Goal: Find specific page/section: Find specific page/section

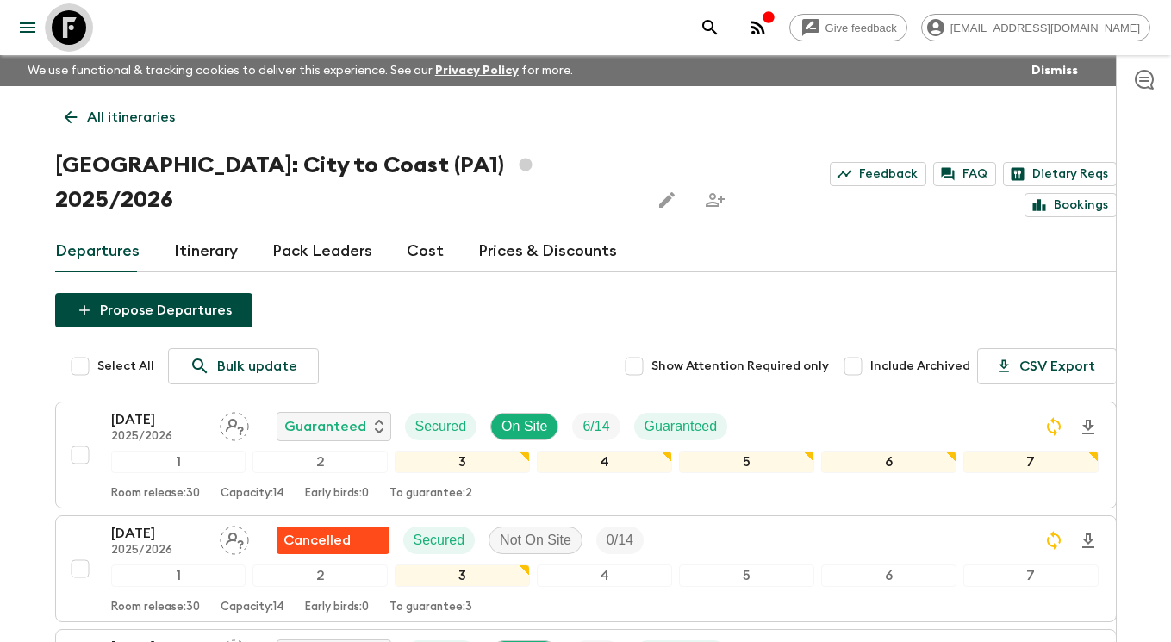
click at [62, 30] on icon at bounding box center [69, 27] width 34 height 34
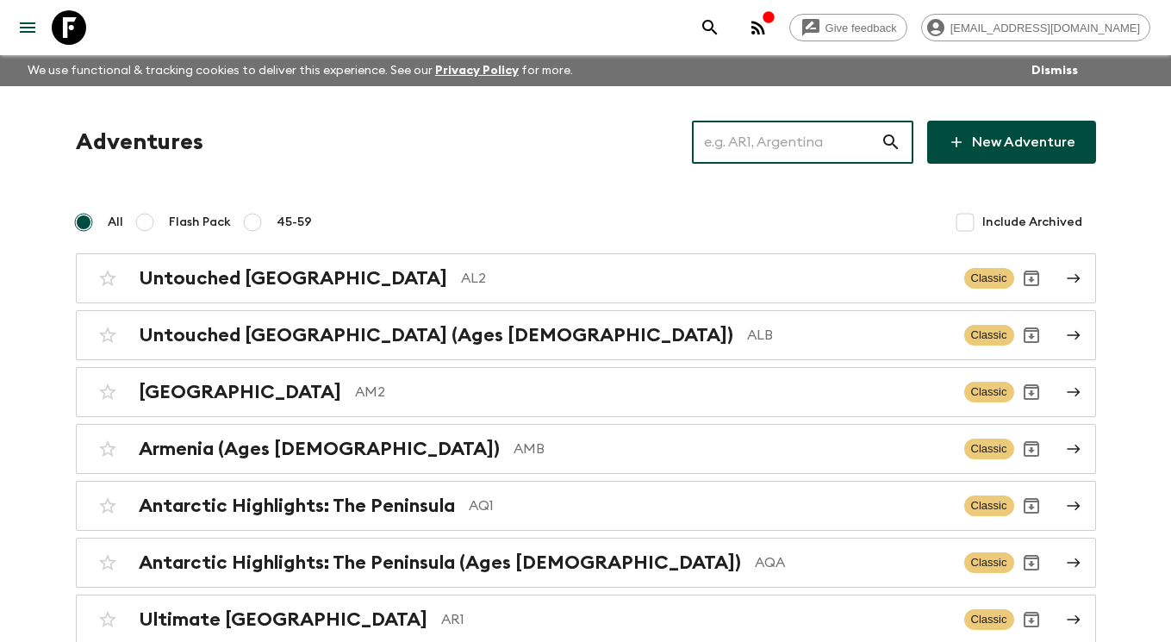
click at [833, 135] on input "text" at bounding box center [786, 142] width 189 height 48
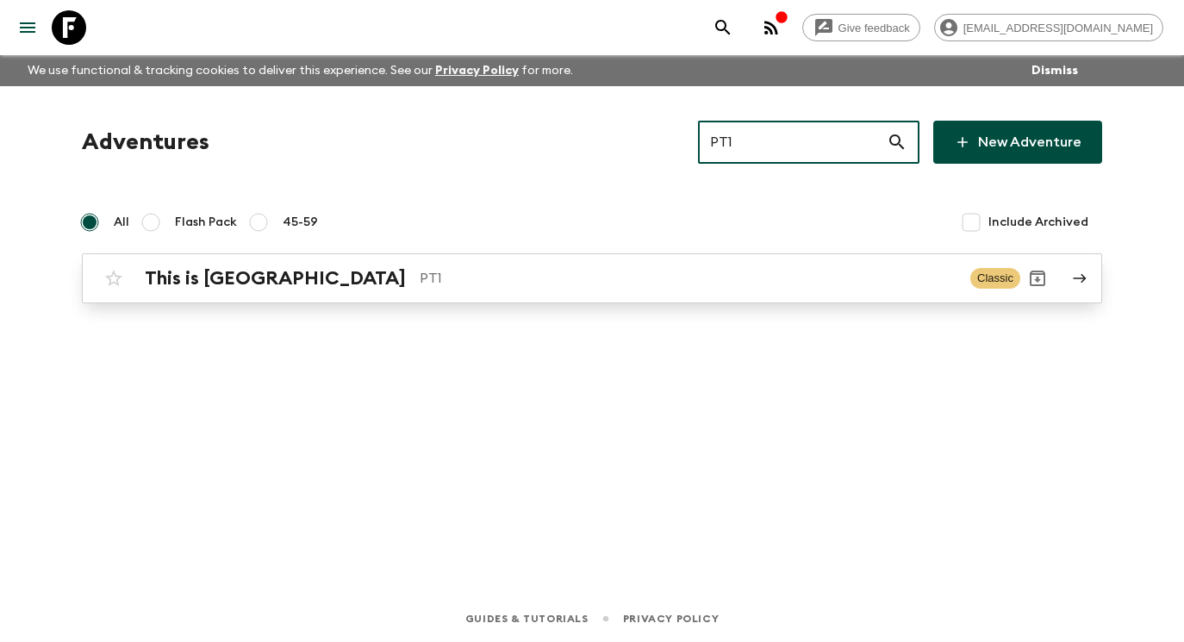
type input "PT1"
click at [812, 286] on p "PT1" at bounding box center [688, 278] width 537 height 21
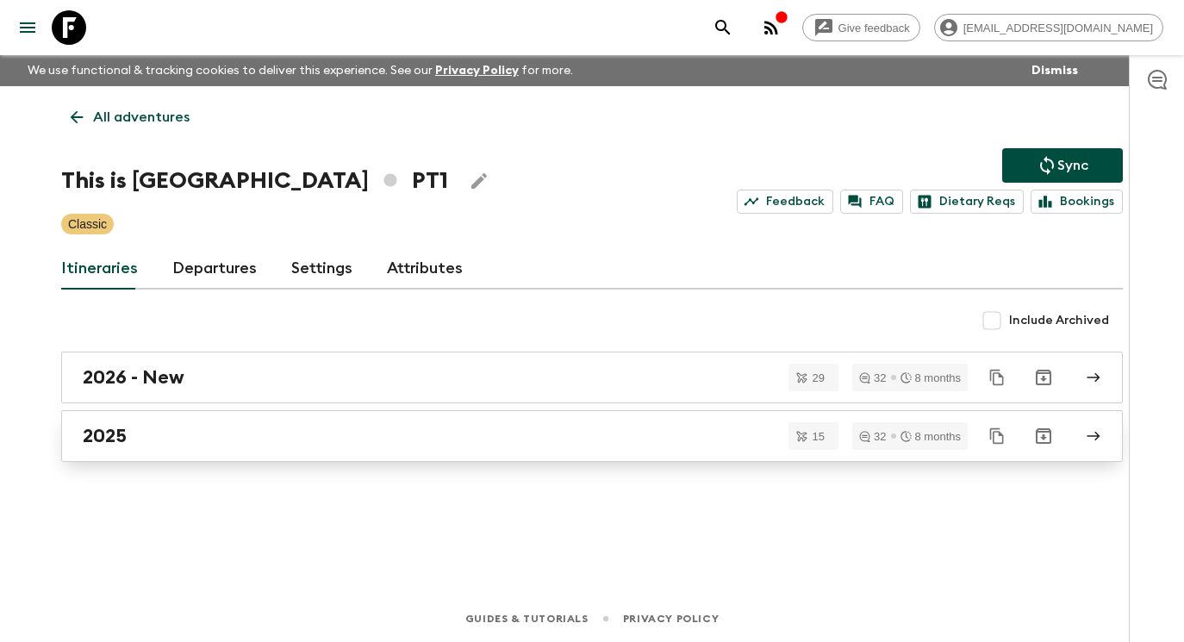
click at [363, 442] on div "2025" at bounding box center [576, 436] width 986 height 22
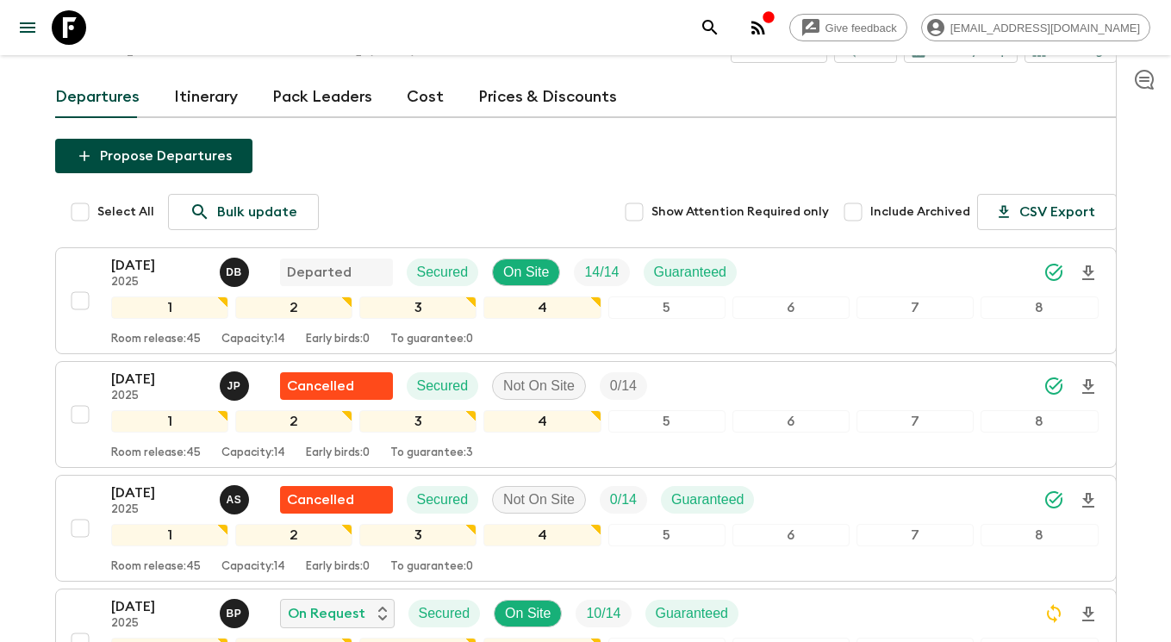
scroll to position [121, 0]
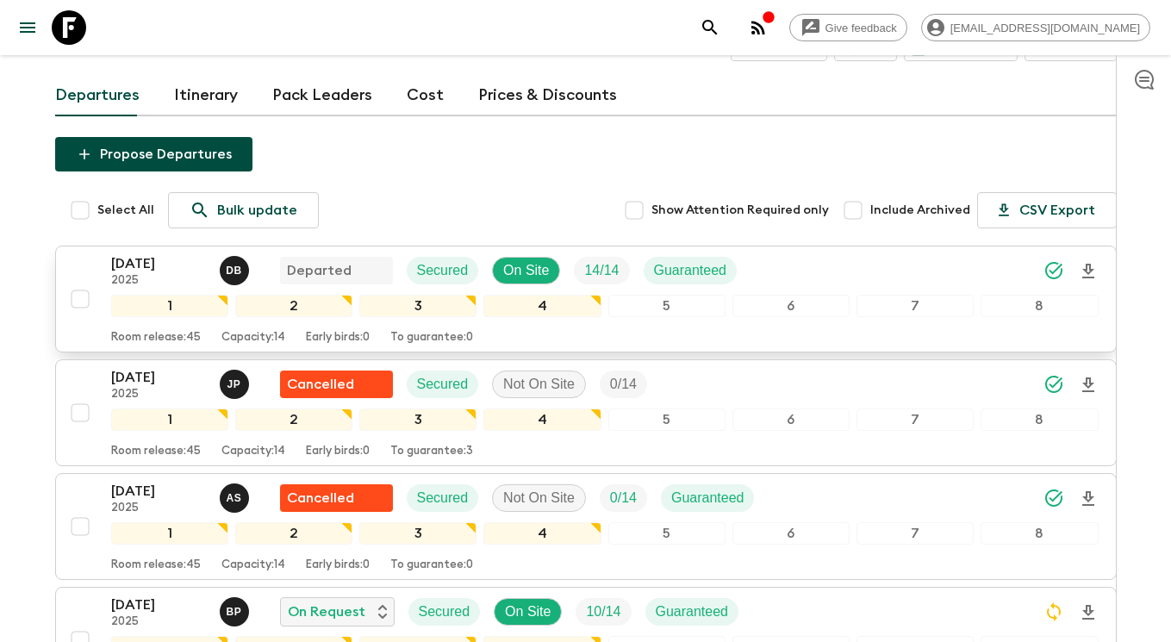
click at [172, 262] on p "[DATE]" at bounding box center [158, 263] width 95 height 21
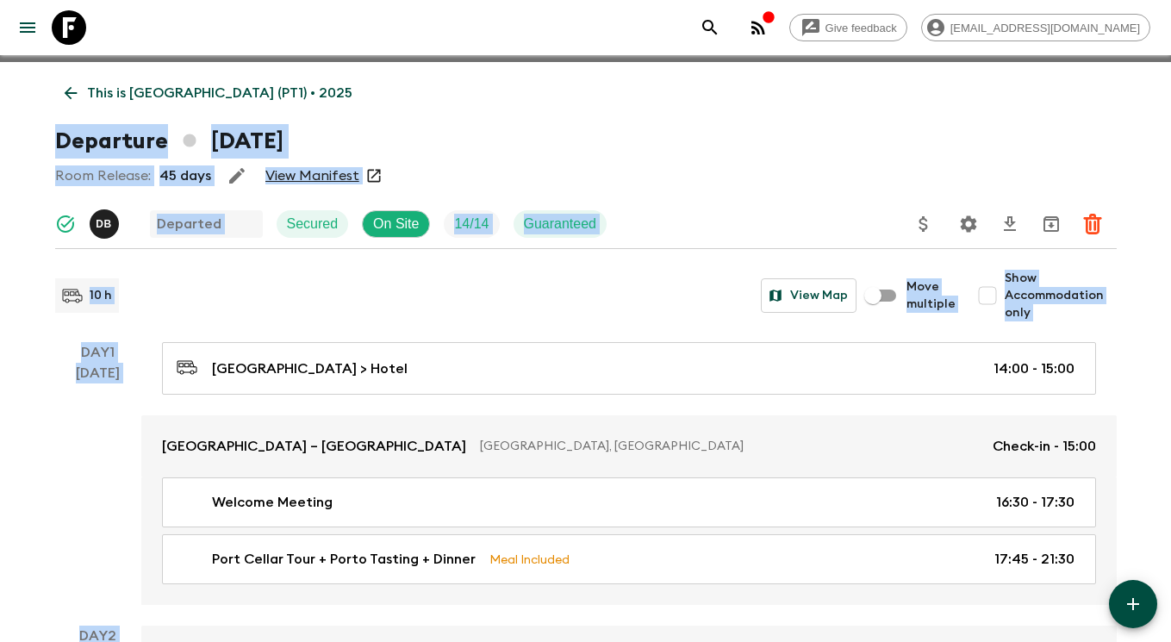
scroll to position [38, 0]
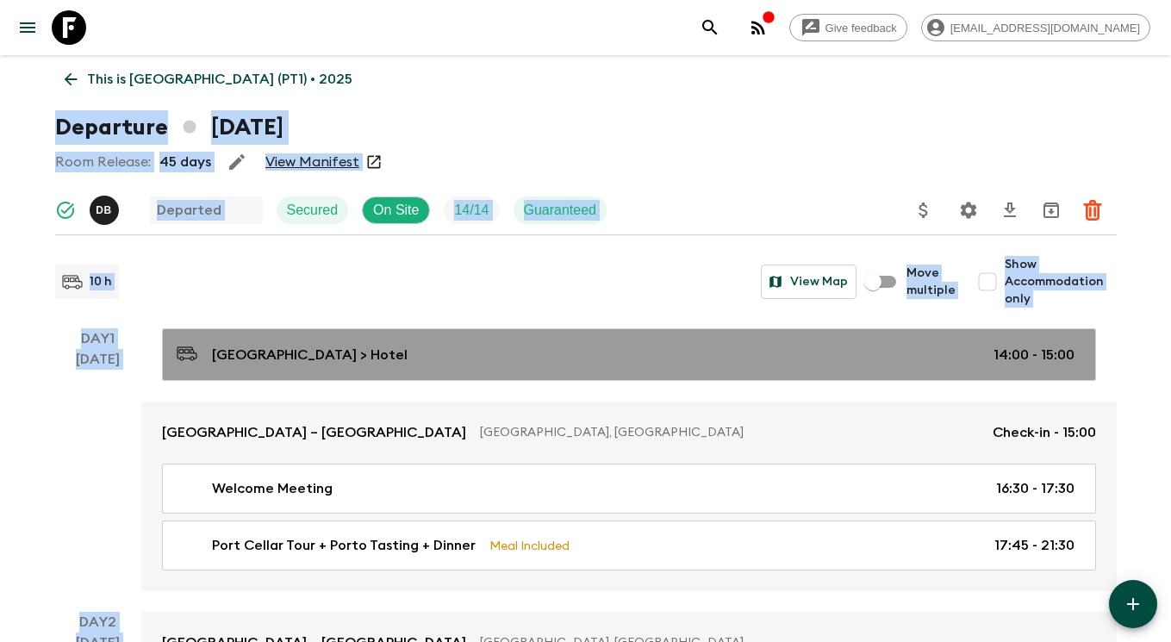
drag, startPoint x: 652, startPoint y: 378, endPoint x: 635, endPoint y: 373, distance: 18.0
click at [651, 378] on link "[GEOGRAPHIC_DATA] > Hotel 14:00 - 15:00" at bounding box center [629, 354] width 934 height 53
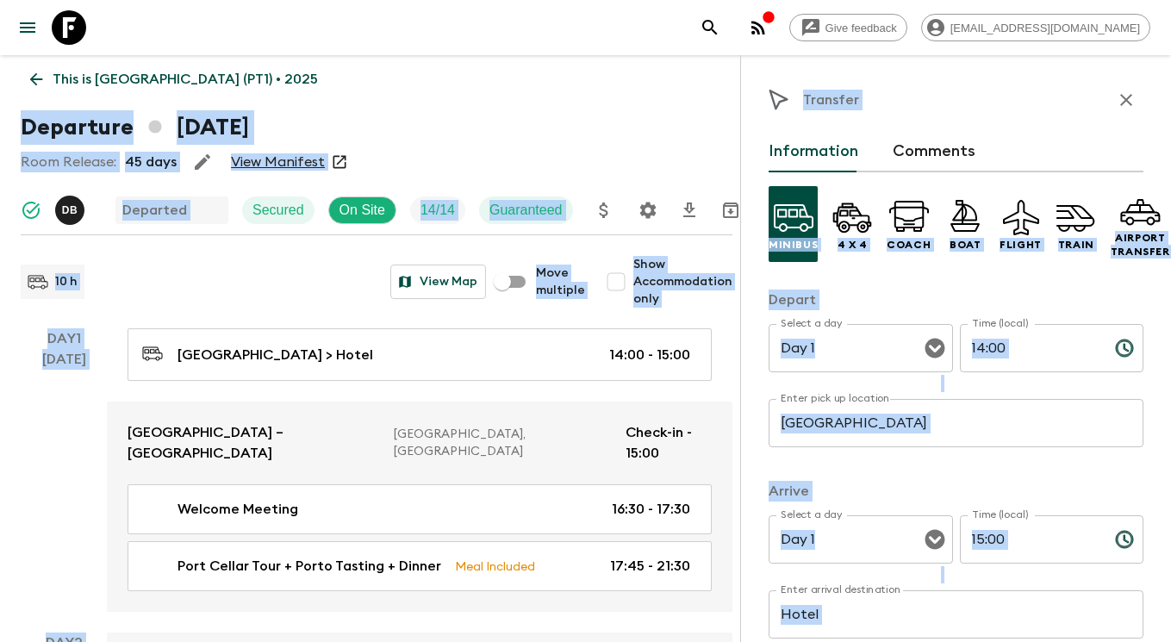
click at [288, 265] on div "10 h View Map" at bounding box center [253, 282] width 465 height 34
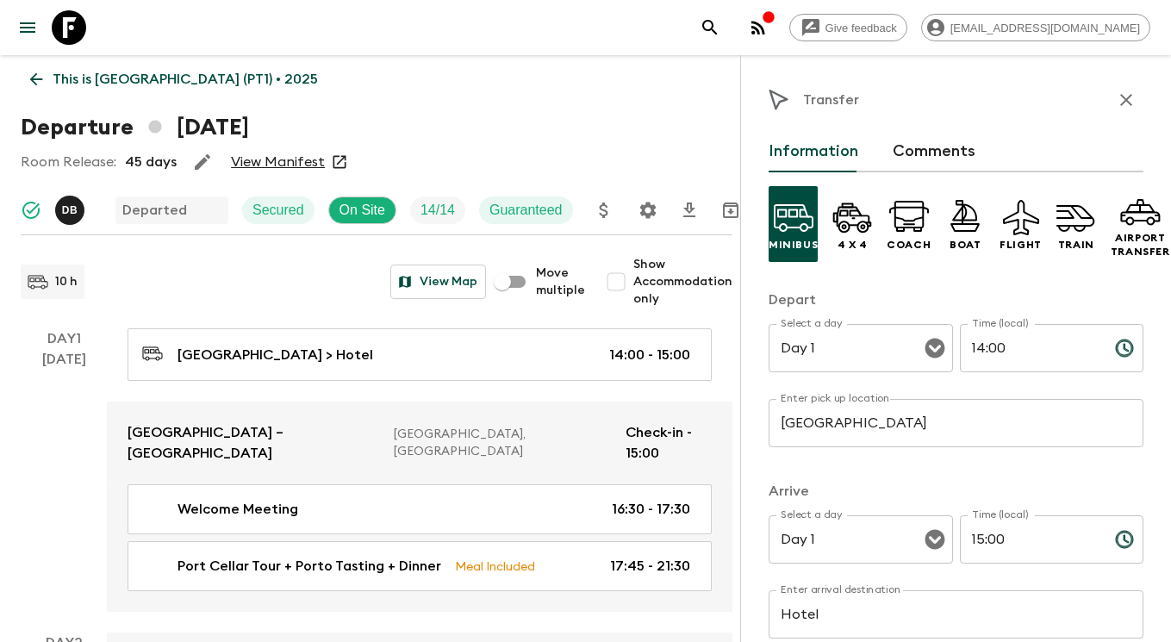
click at [1120, 97] on icon "button" at bounding box center [1126, 100] width 12 height 12
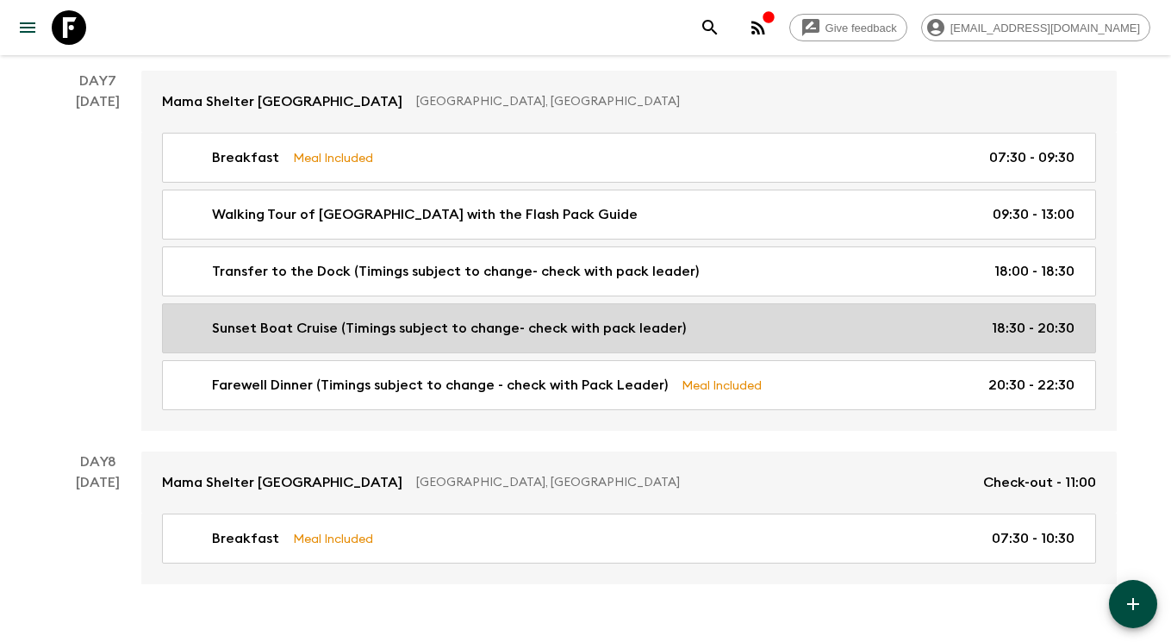
scroll to position [2469, 0]
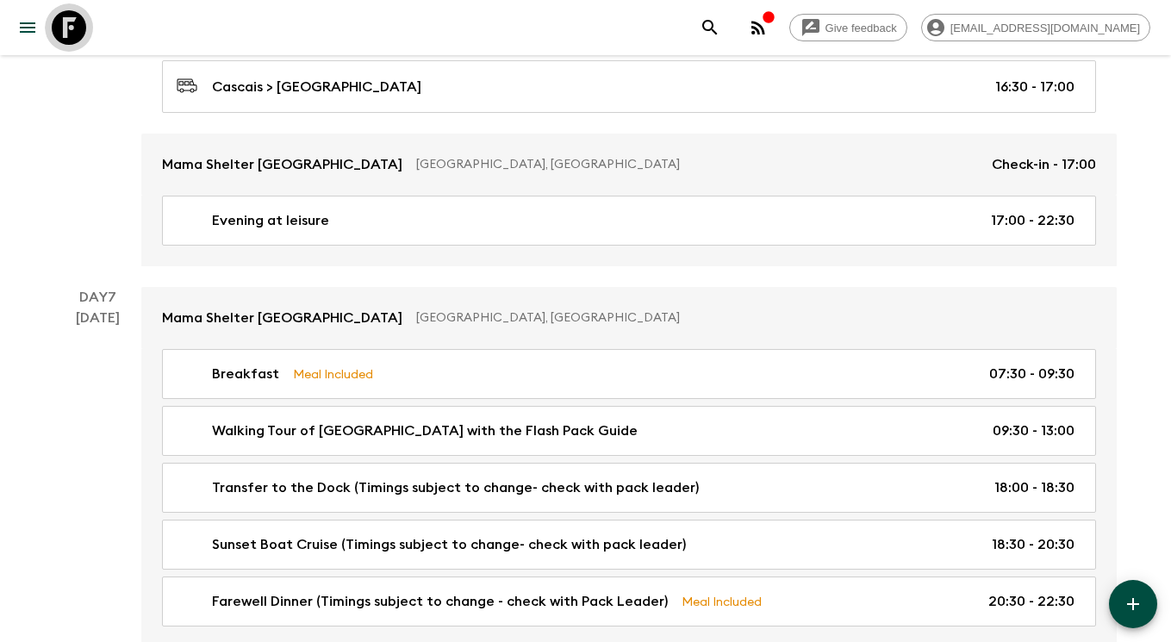
click at [69, 33] on icon at bounding box center [69, 27] width 34 height 34
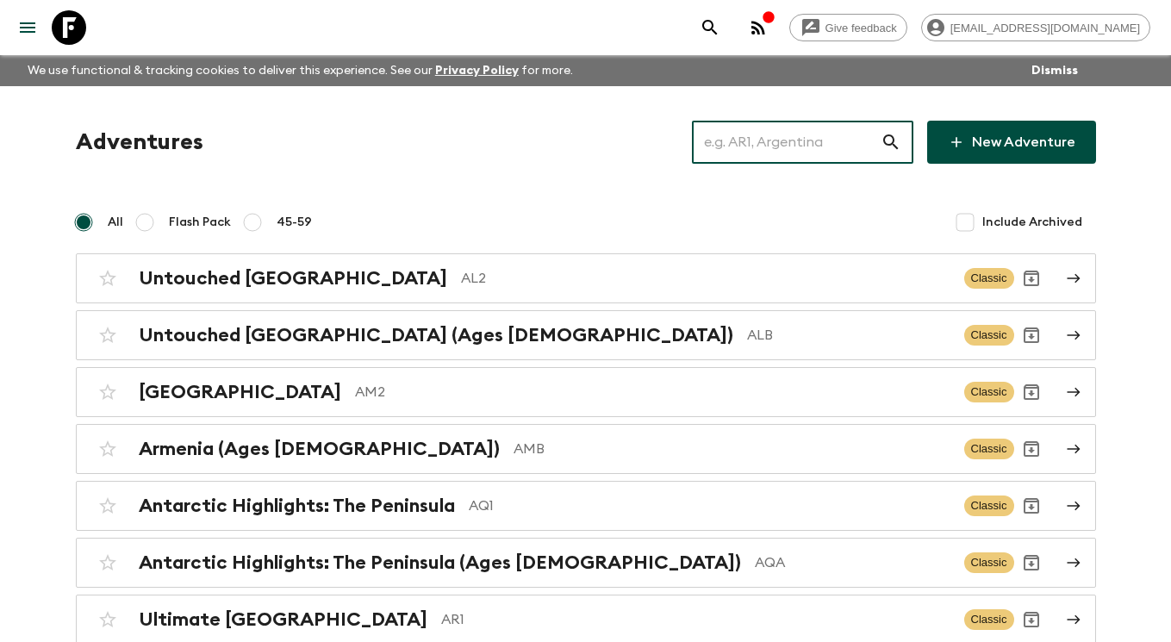
click at [771, 131] on input "text" at bounding box center [786, 142] width 189 height 48
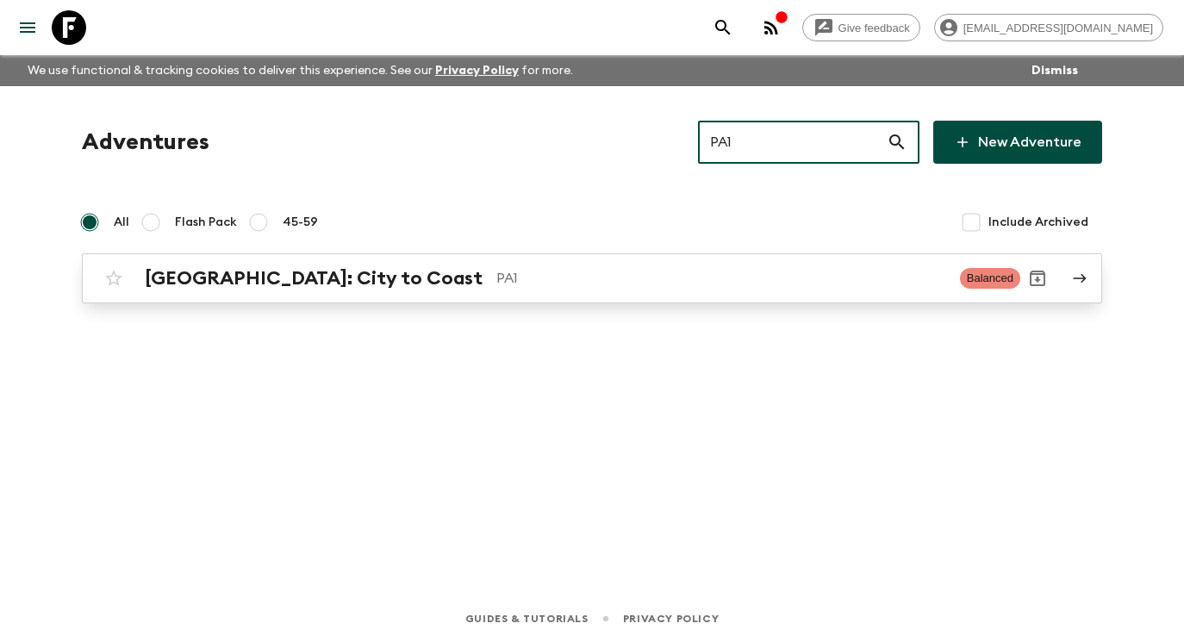
type input "PA1"
click at [522, 275] on p "PA1" at bounding box center [721, 278] width 450 height 21
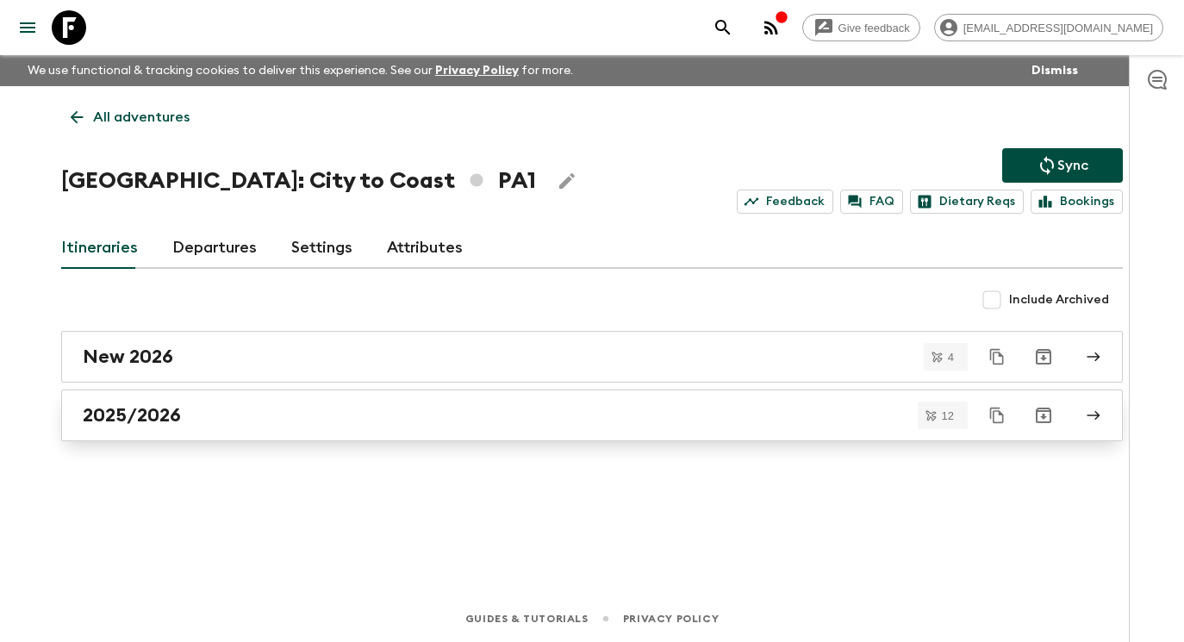
click at [389, 399] on link "2025/2026" at bounding box center [592, 415] width 1062 height 52
